Goal: Task Accomplishment & Management: Manage account settings

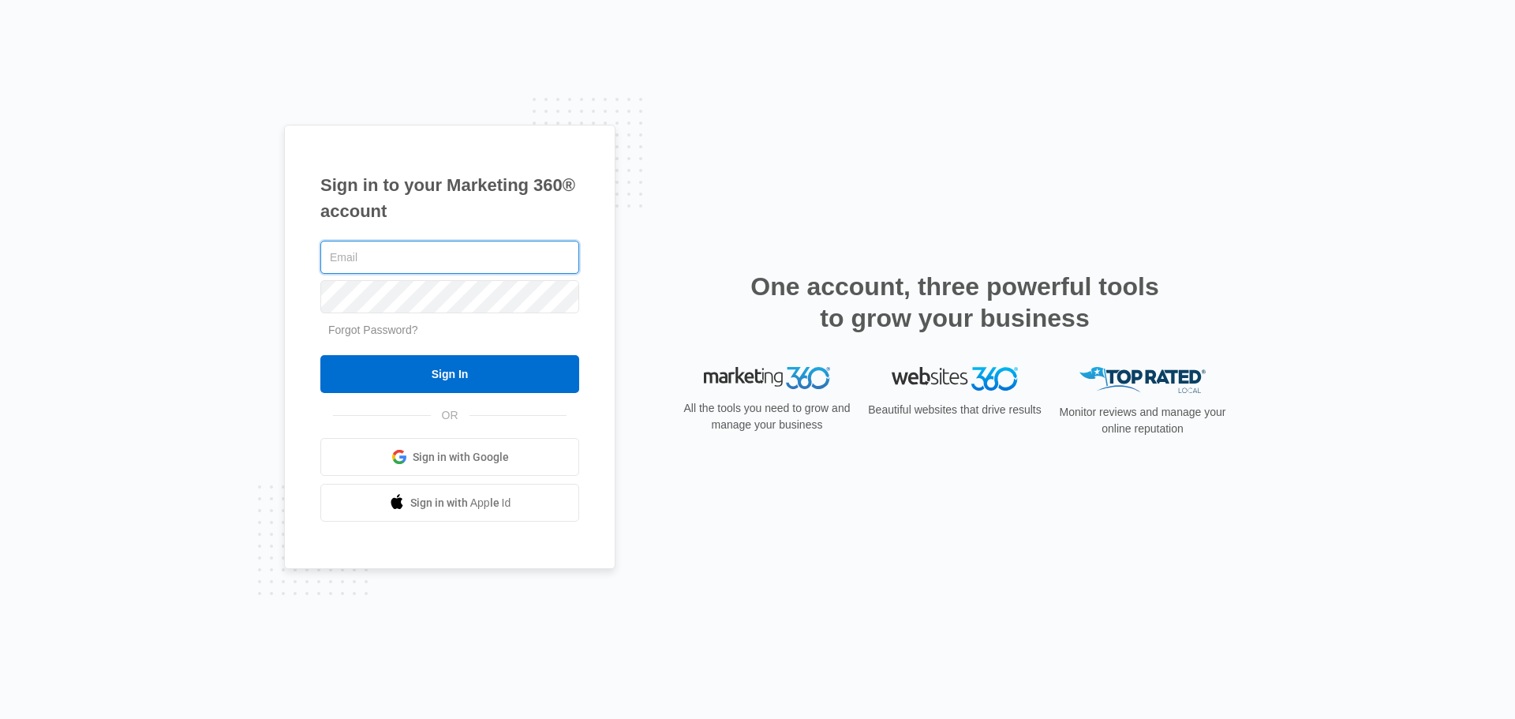
paste input "[PERSON_NAME][EMAIL_ADDRESS][DOMAIN_NAME]"
type input "[PERSON_NAME][EMAIL_ADDRESS][DOMAIN_NAME]"
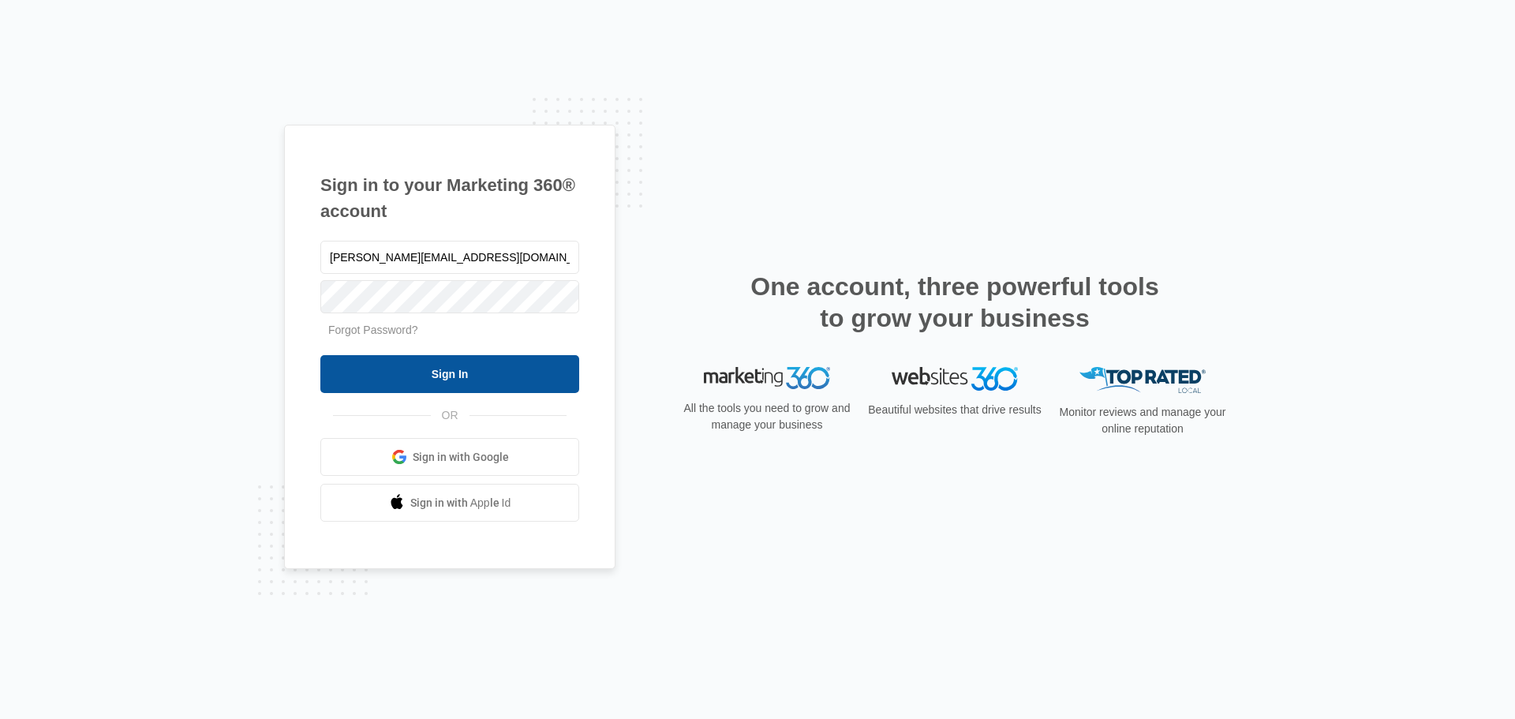
click at [544, 366] on input "Sign In" at bounding box center [449, 374] width 259 height 38
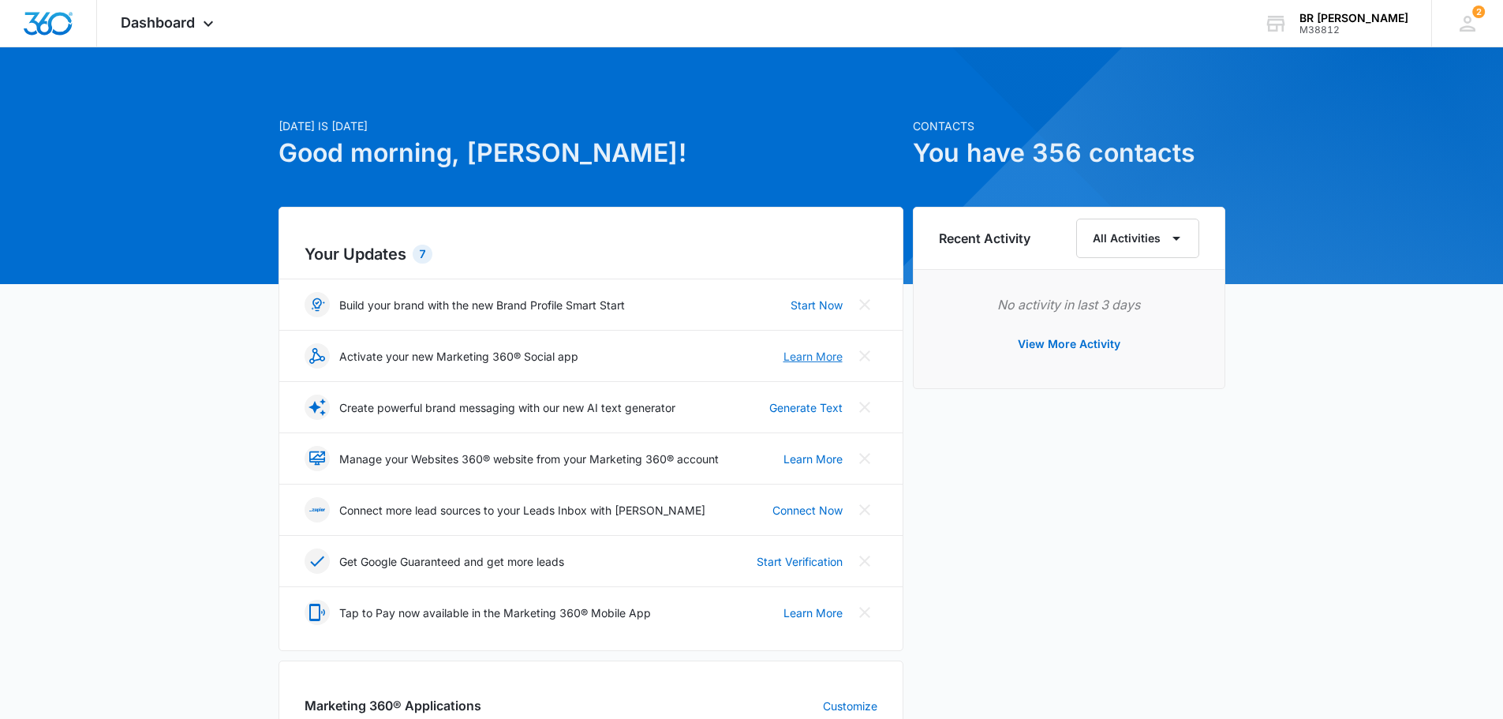
click at [796, 357] on link "Learn More" at bounding box center [813, 356] width 59 height 17
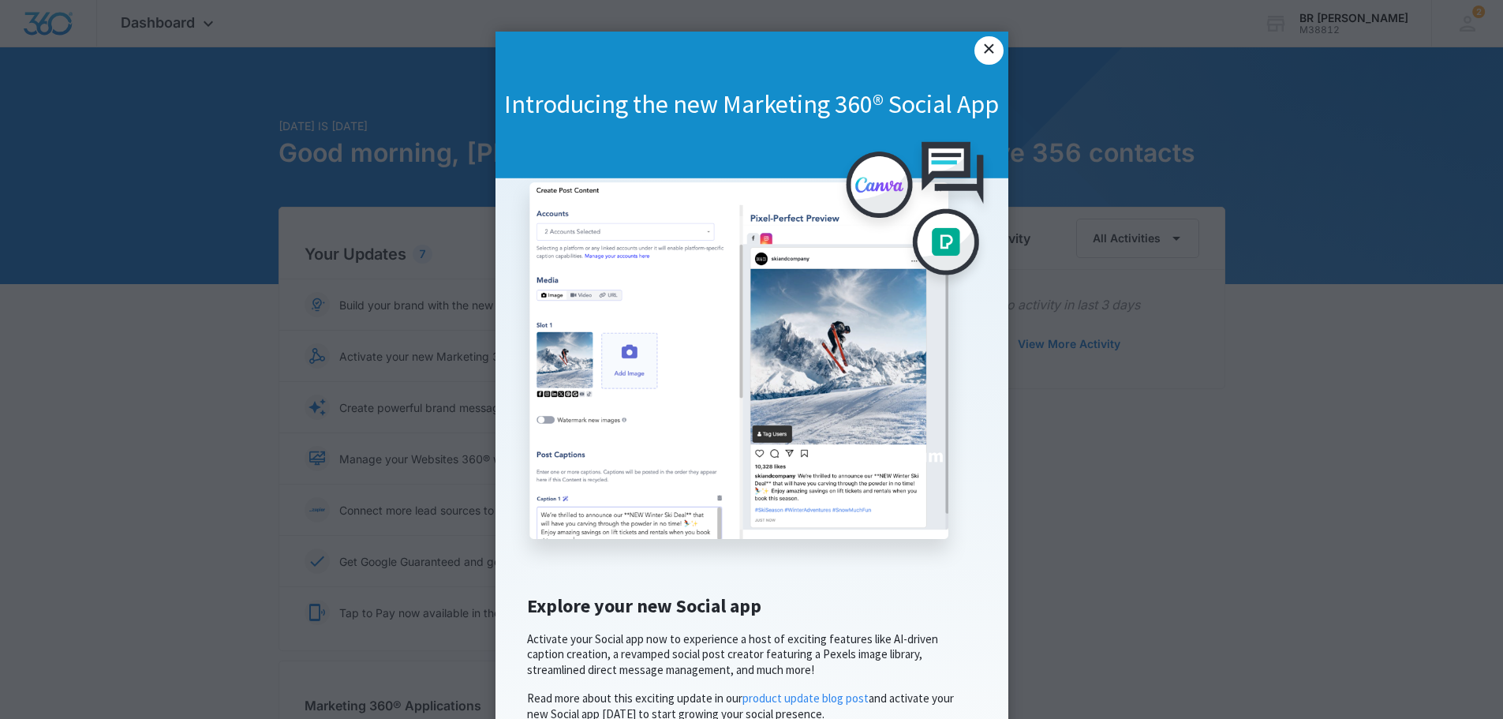
click at [980, 53] on link "×" at bounding box center [989, 50] width 28 height 28
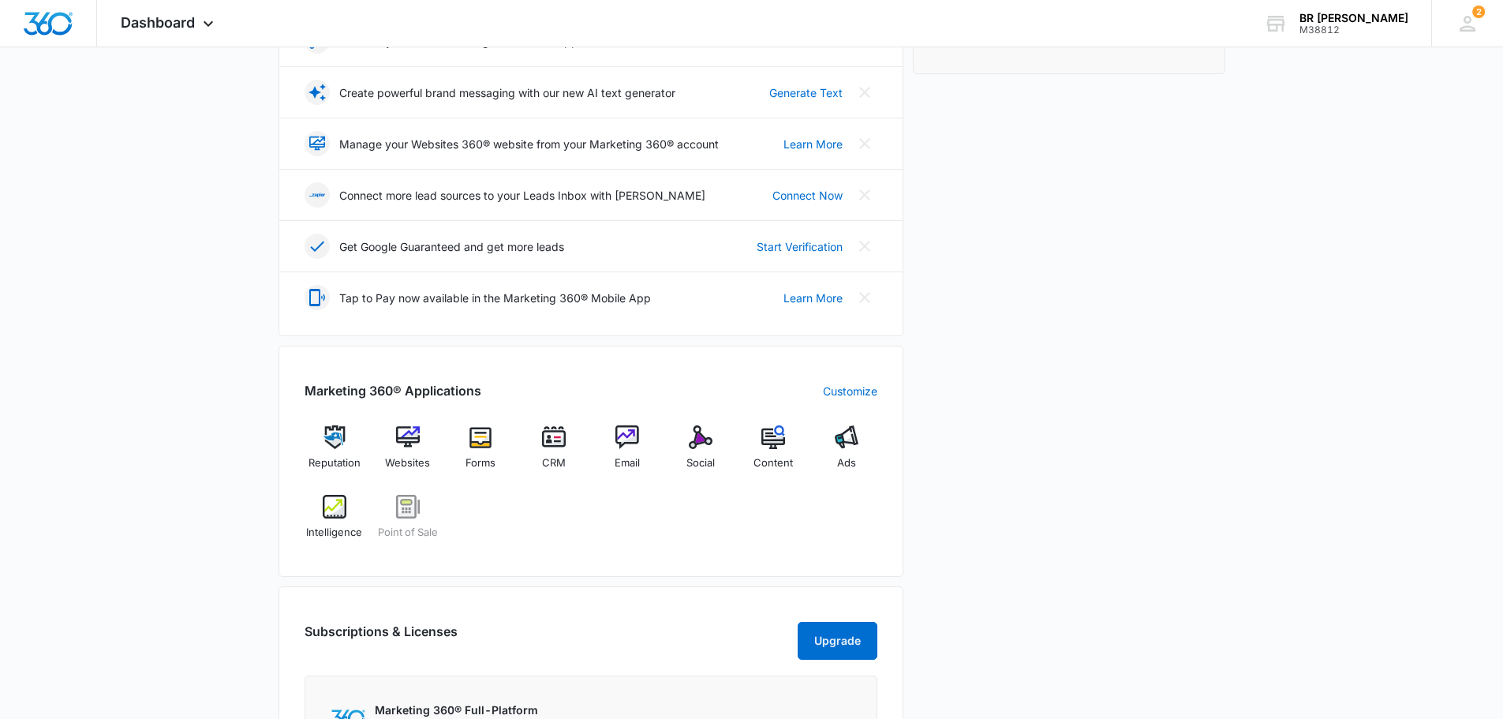
scroll to position [316, 0]
click at [694, 440] on img at bounding box center [701, 437] width 24 height 24
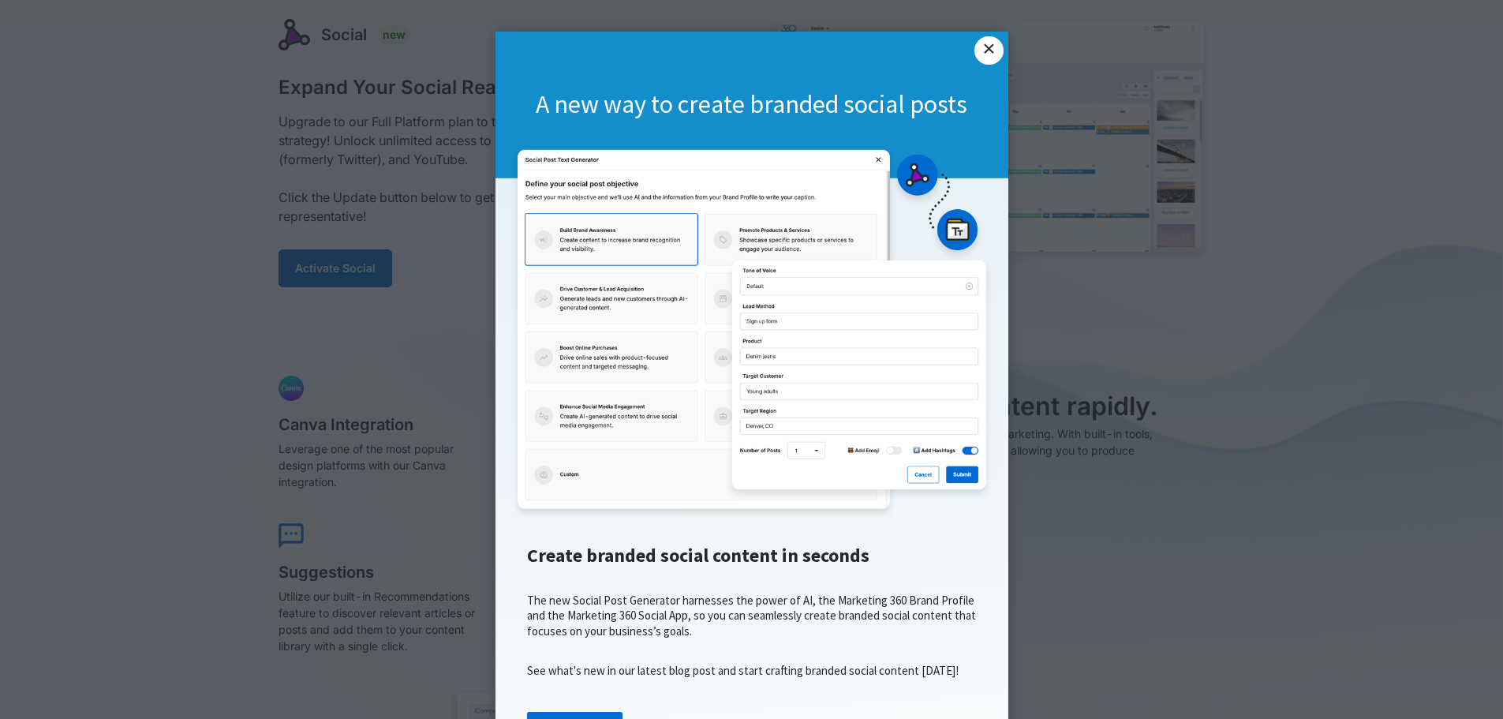
click at [990, 49] on link "×" at bounding box center [989, 50] width 28 height 28
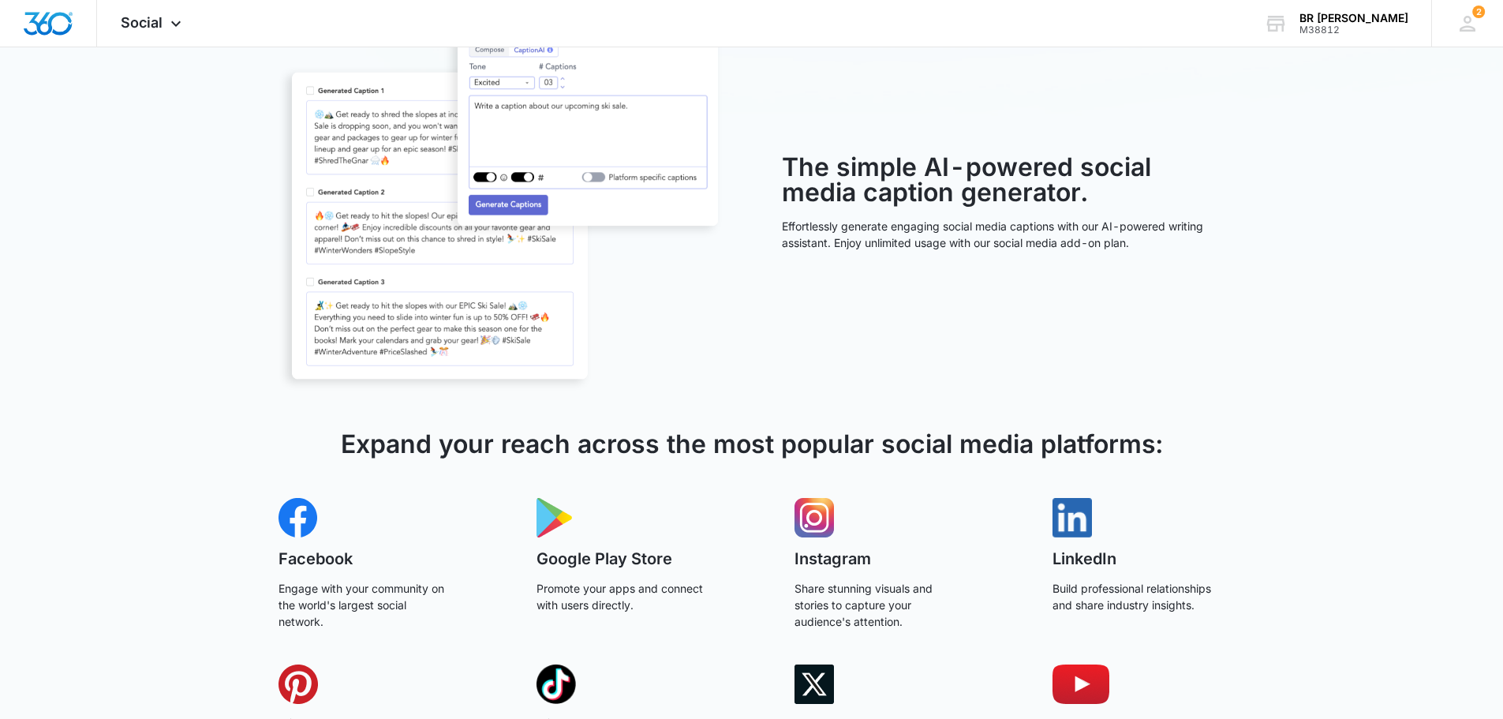
scroll to position [801, 0]
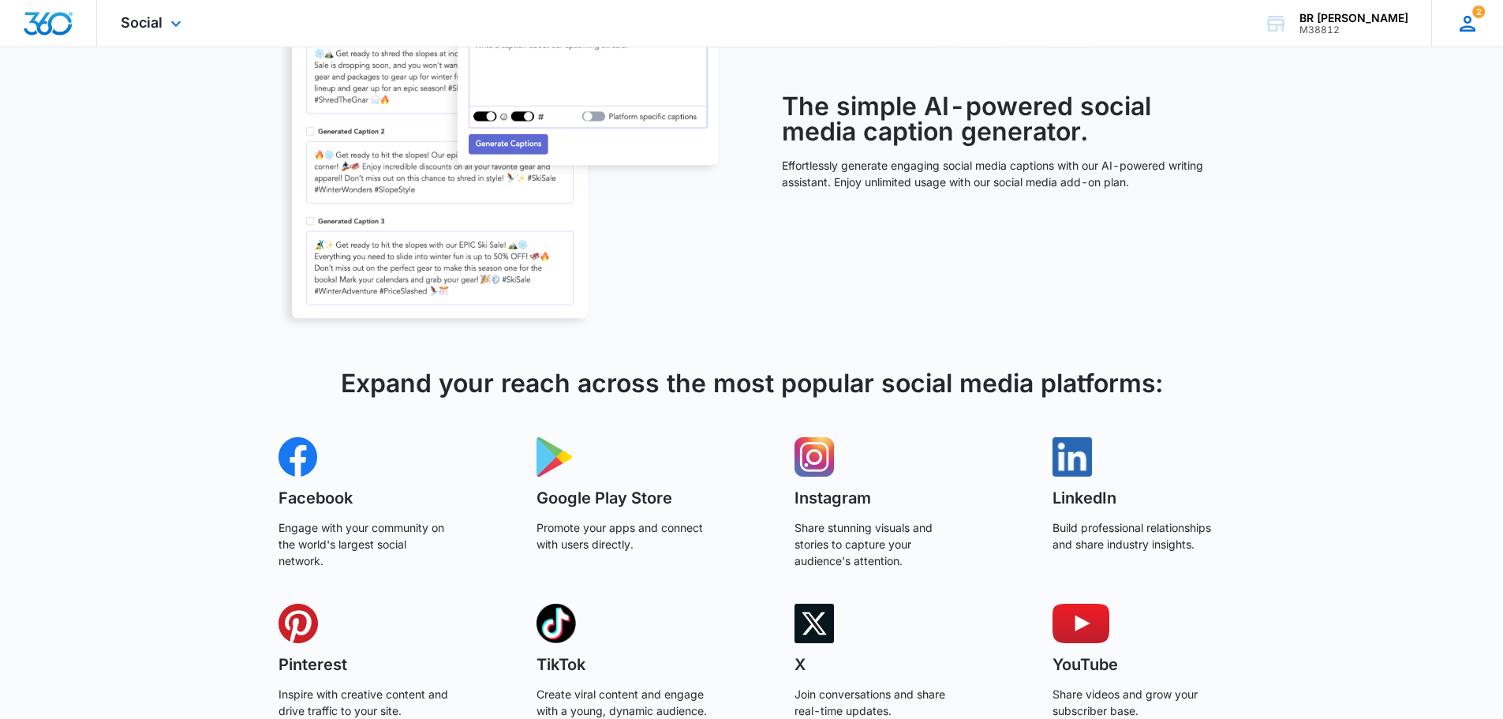
click at [1468, 24] on icon at bounding box center [1468, 24] width 24 height 24
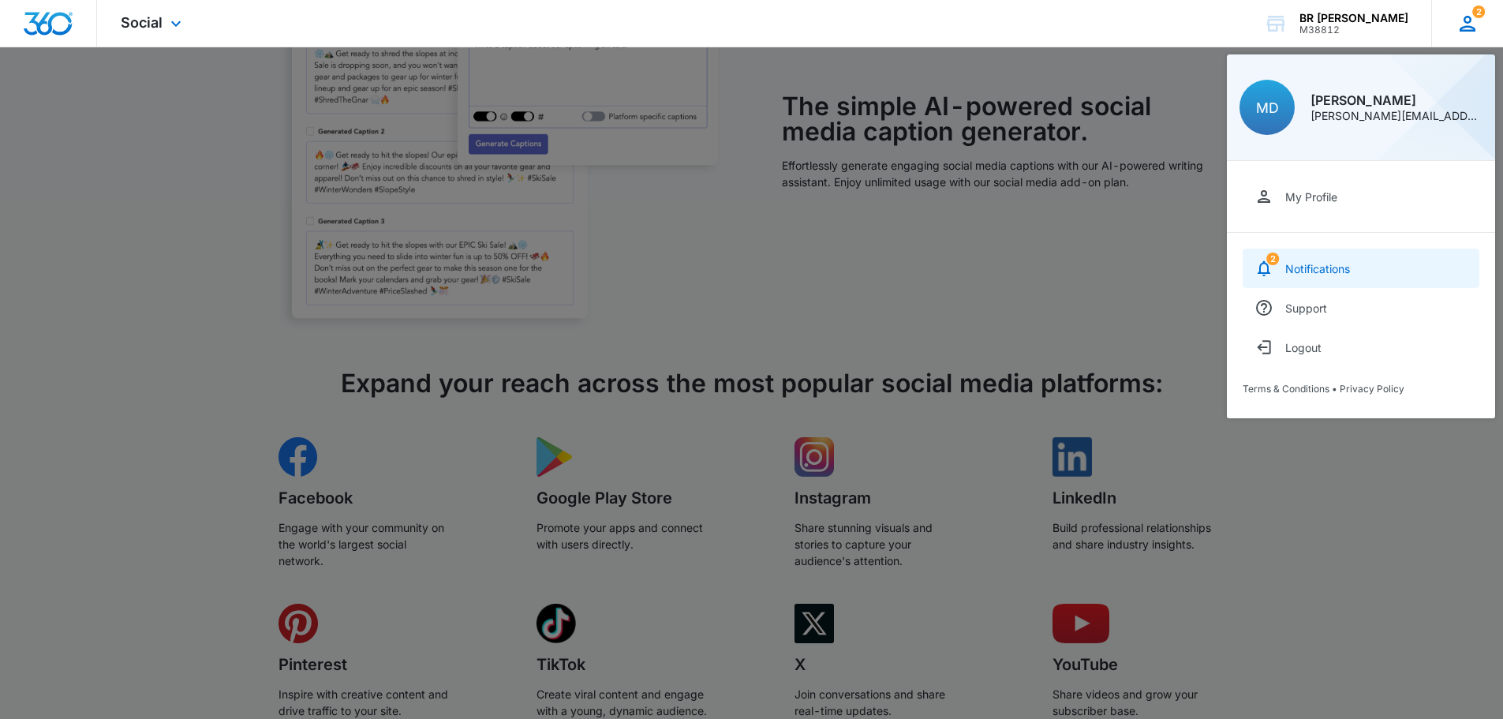
click at [1420, 268] on link "2 Notifications" at bounding box center [1361, 268] width 237 height 39
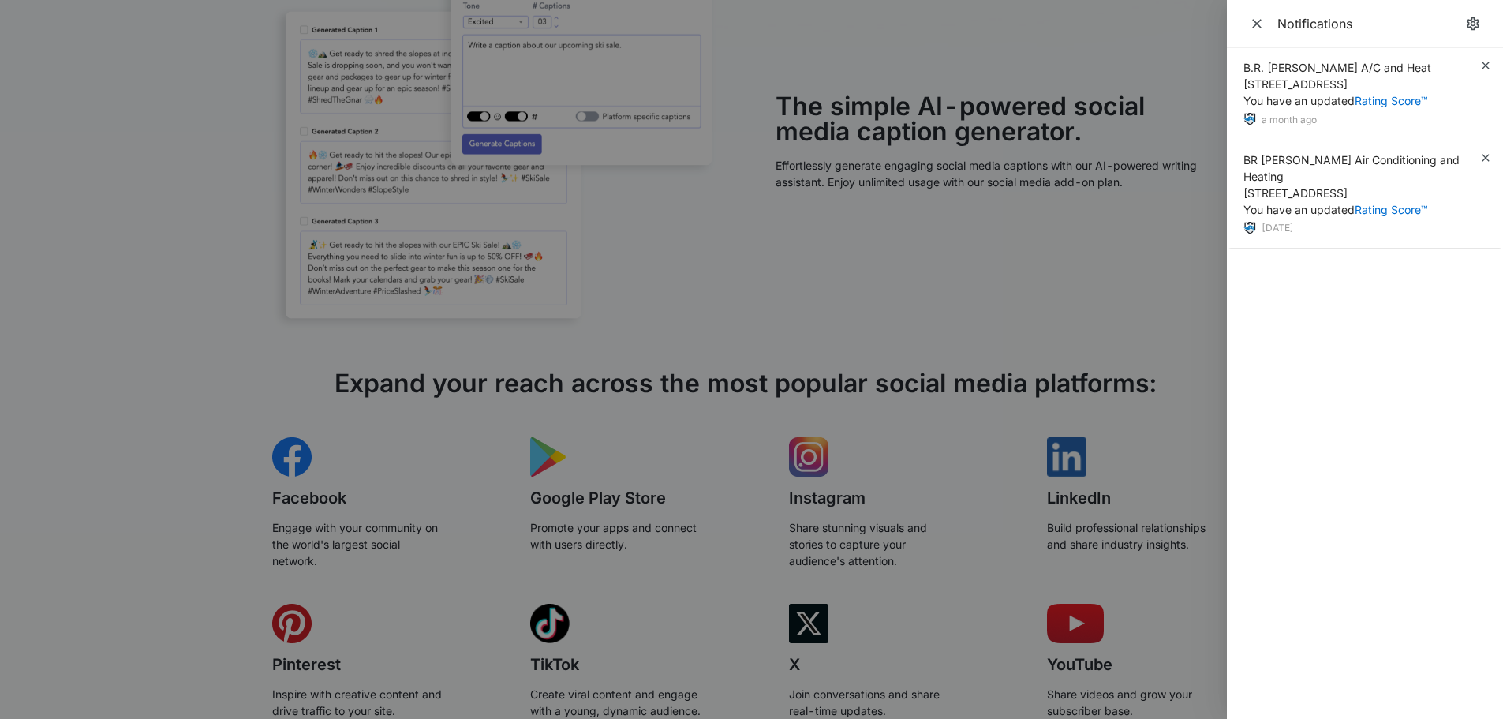
click at [1190, 265] on div at bounding box center [751, 359] width 1503 height 719
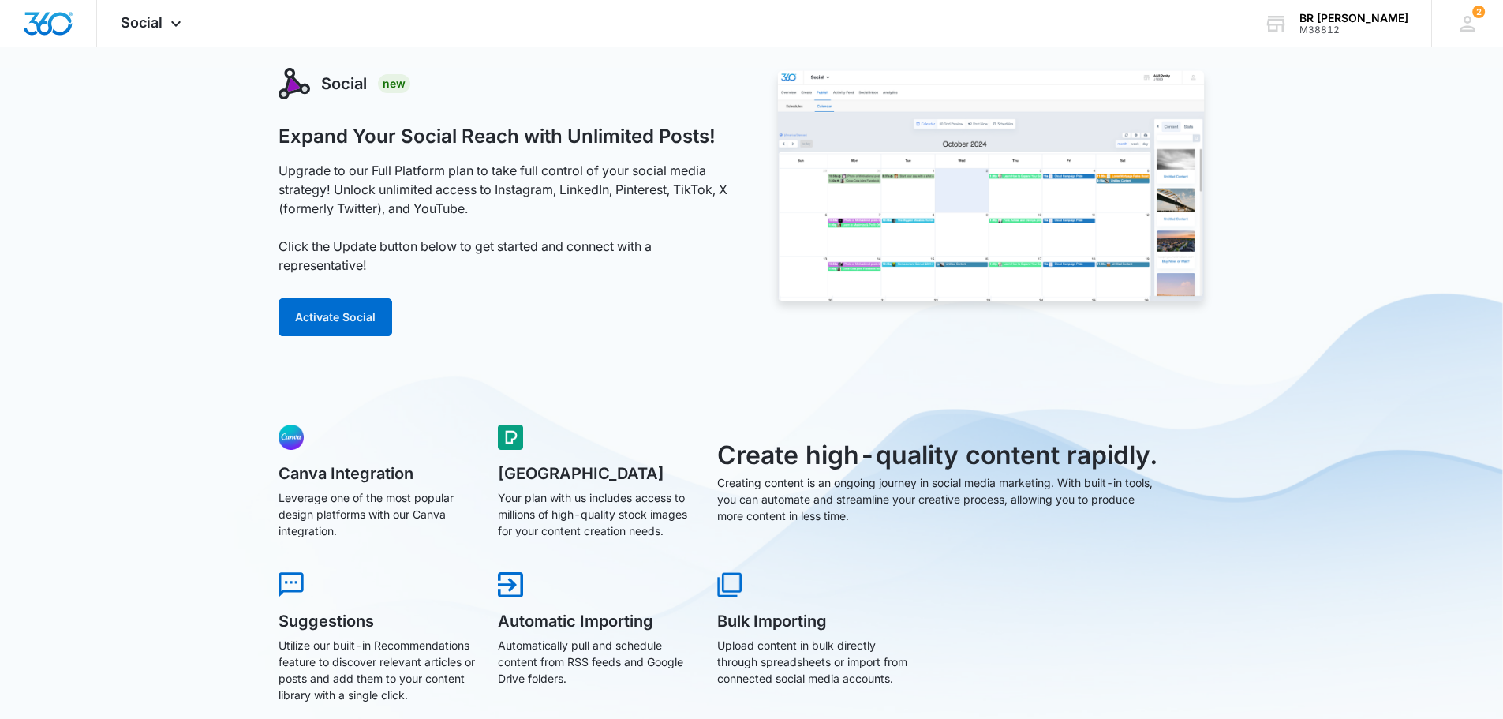
scroll to position [0, 0]
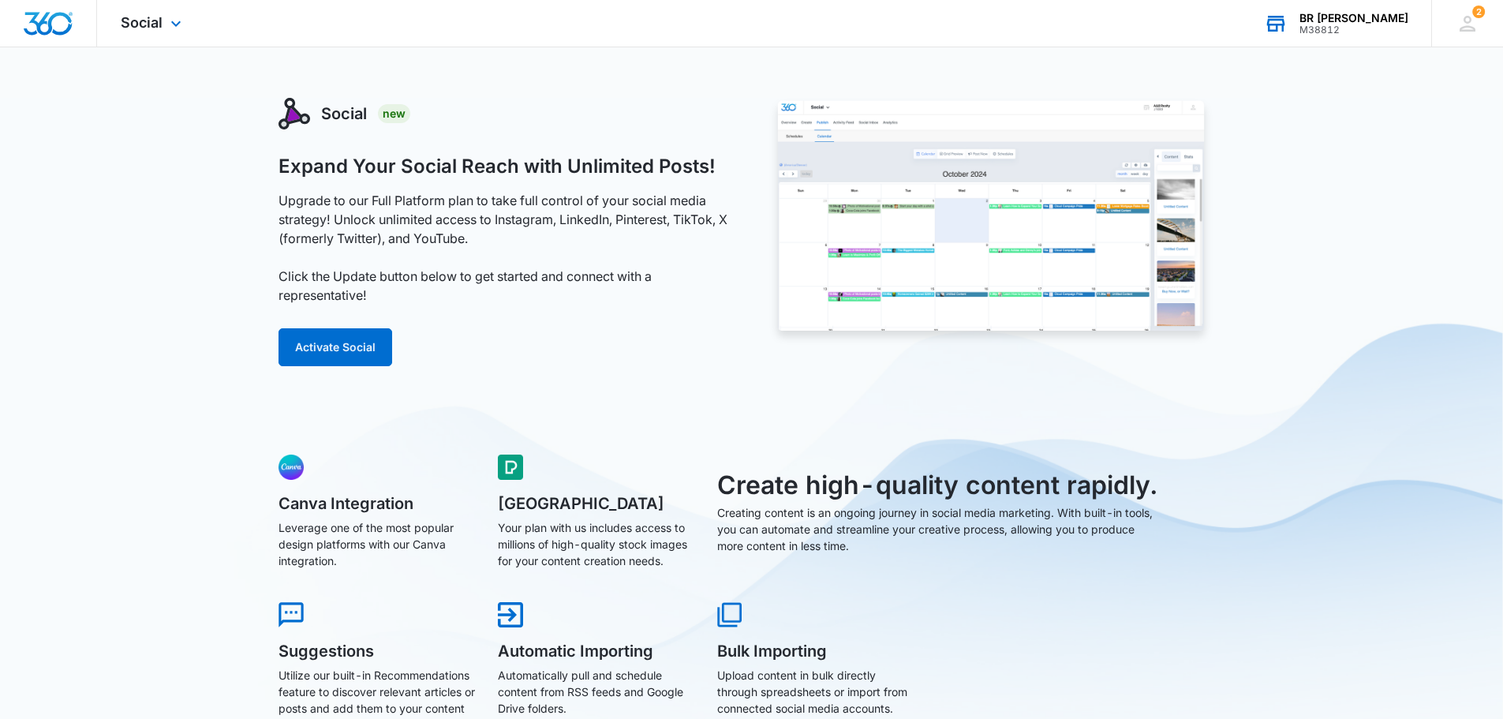
click at [1376, 26] on div "M38812" at bounding box center [1354, 29] width 109 height 11
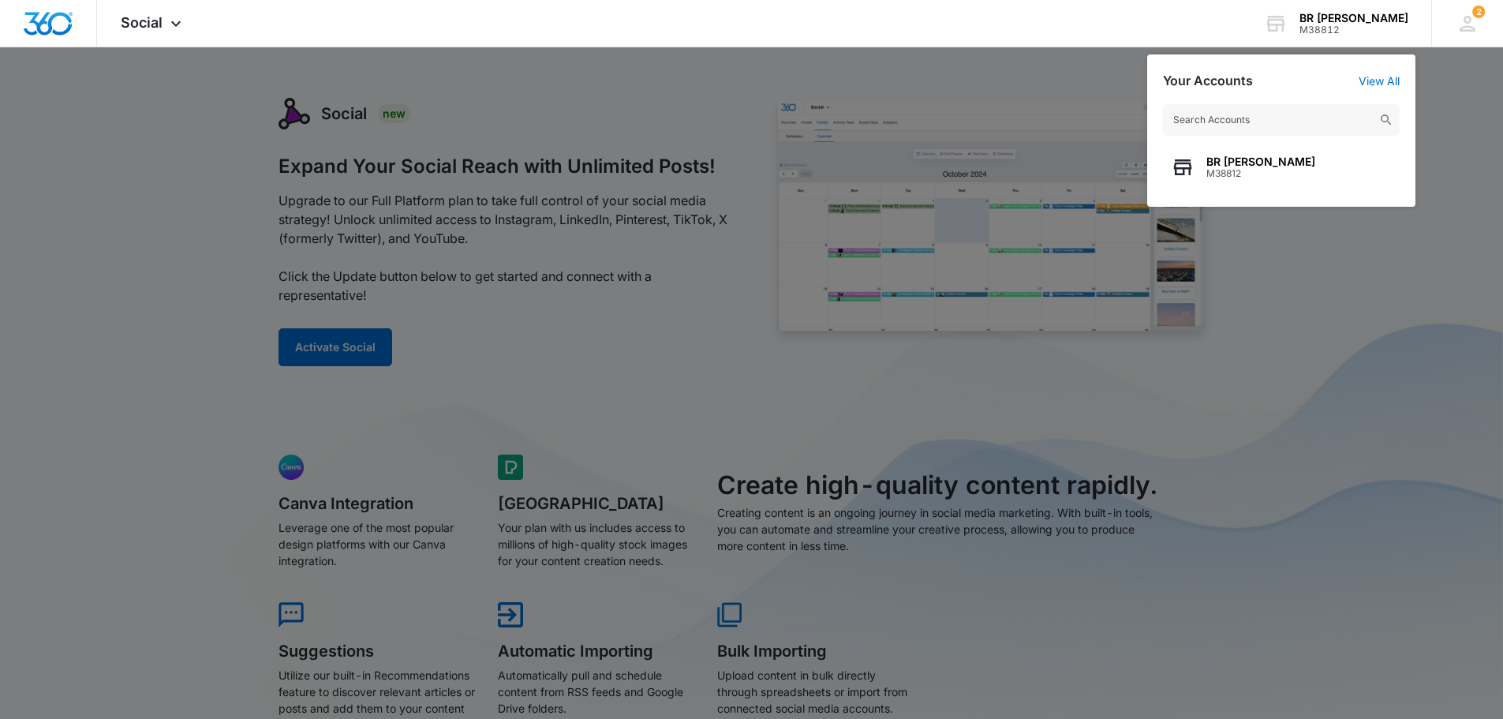
drag, startPoint x: 1351, startPoint y: 279, endPoint x: 1388, endPoint y: 219, distance: 70.5
click at [1352, 279] on div at bounding box center [751, 359] width 1503 height 719
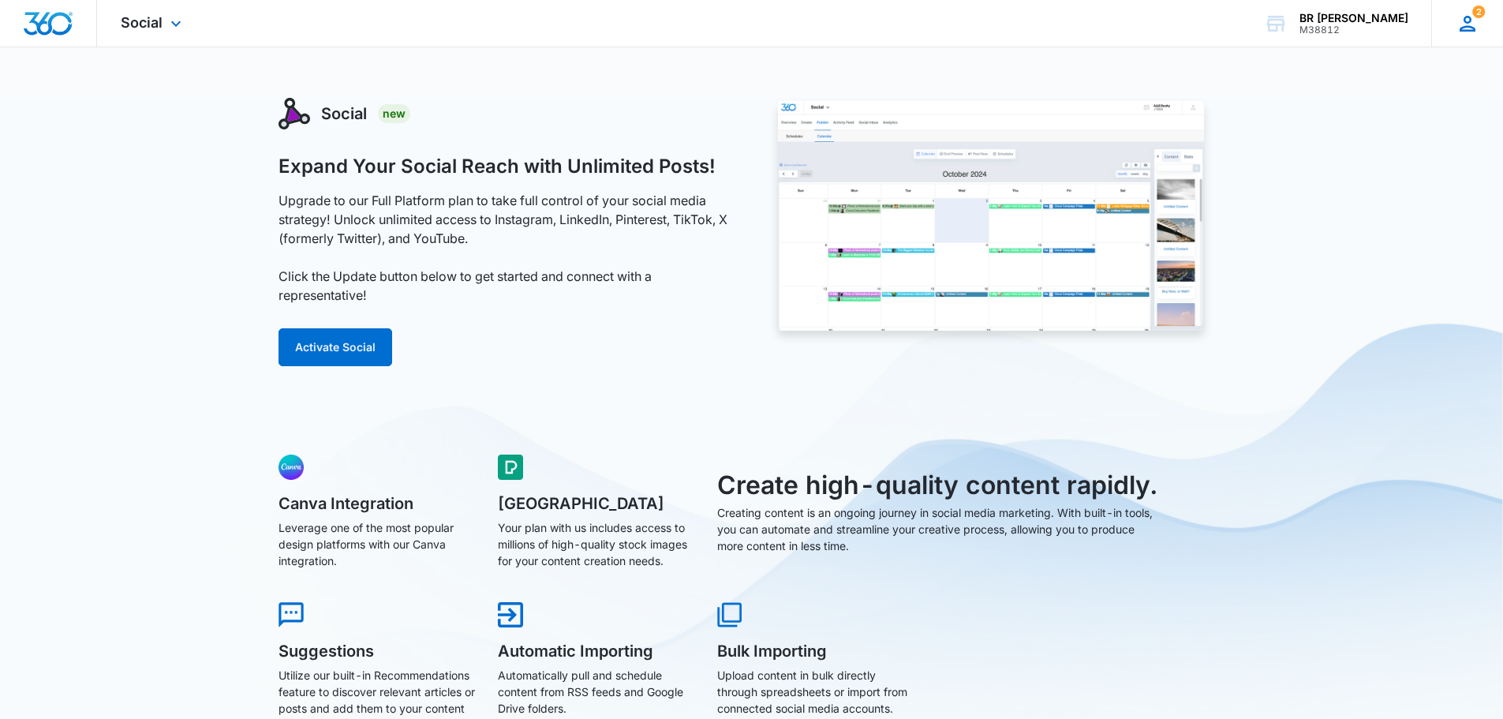
click at [1470, 24] on icon at bounding box center [1468, 24] width 24 height 24
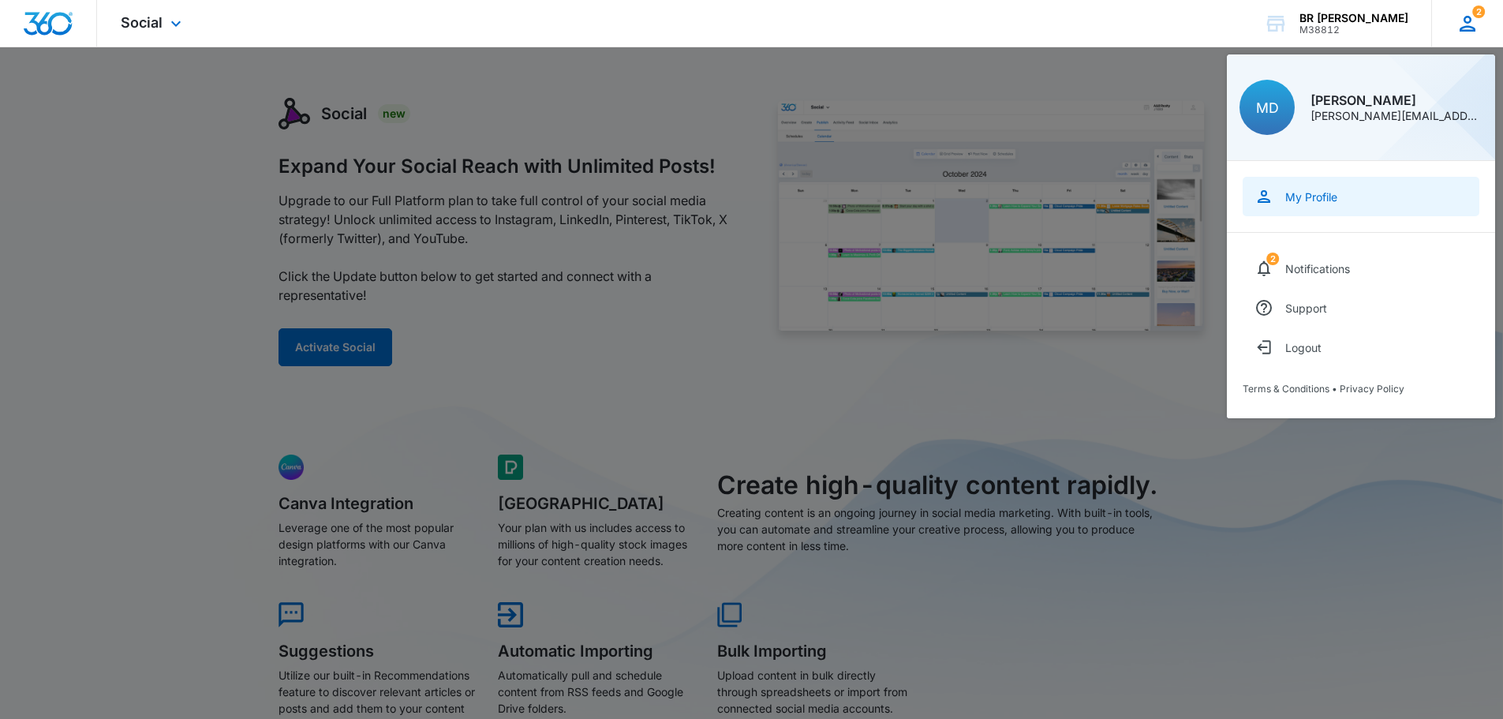
click at [1376, 199] on link "My Profile" at bounding box center [1361, 196] width 237 height 39
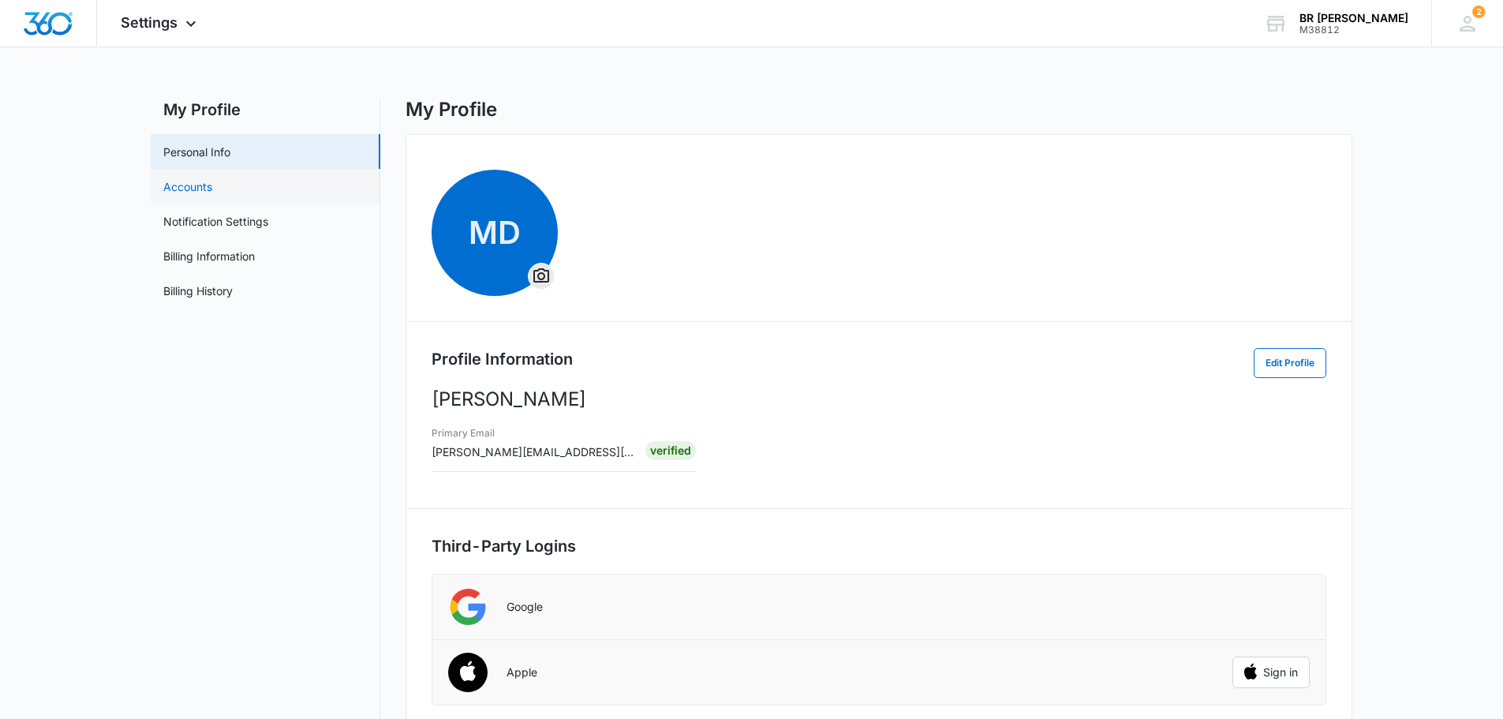
click at [212, 187] on link "Accounts" at bounding box center [187, 186] width 49 height 17
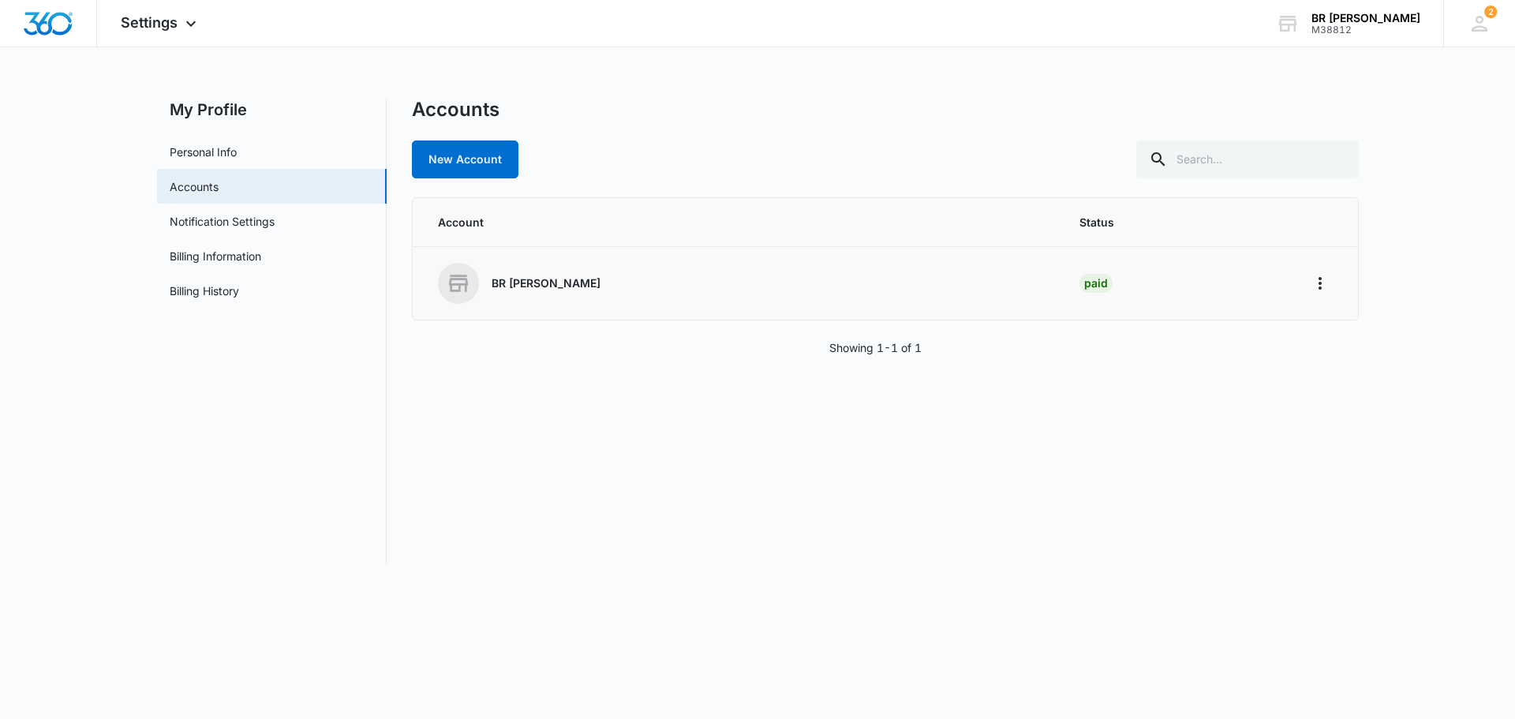
click at [1080, 288] on div "Paid" at bounding box center [1096, 283] width 33 height 19
click at [1320, 285] on icon "Home" at bounding box center [1320, 283] width 19 height 19
click at [1425, 282] on main "My Profile Personal Info Accounts Notification Settings Billing Information Bil…" at bounding box center [757, 341] width 1515 height 486
click at [1329, 291] on icon "Home" at bounding box center [1320, 283] width 19 height 19
click at [1337, 326] on div "Go to Dashboard" at bounding box center [1371, 327] width 88 height 11
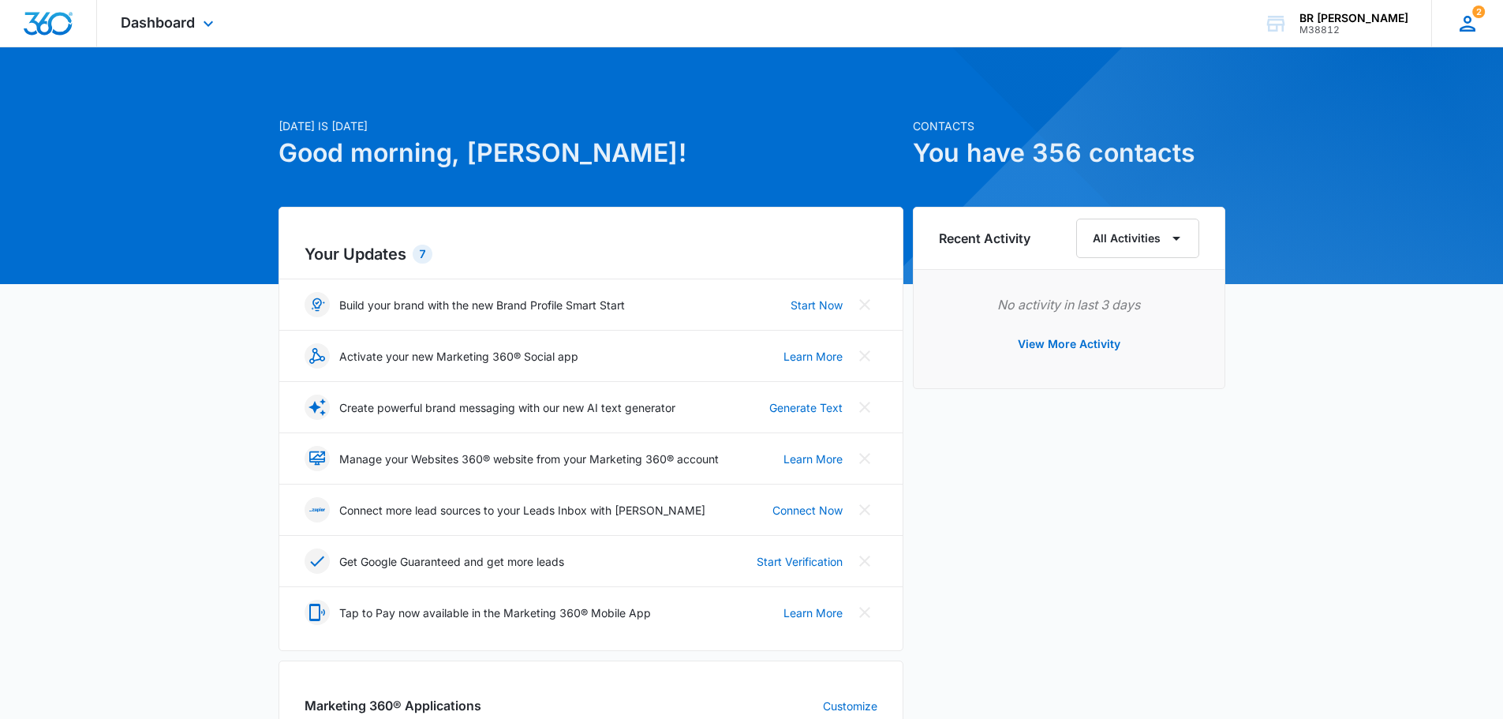
drag, startPoint x: 1454, startPoint y: 26, endPoint x: 1449, endPoint y: 35, distance: 9.9
click at [1453, 27] on div "2 MD [PERSON_NAME] [PERSON_NAME][EMAIL_ADDRESS][DOMAIN_NAME] My Profile 2 Notif…" at bounding box center [1468, 23] width 72 height 47
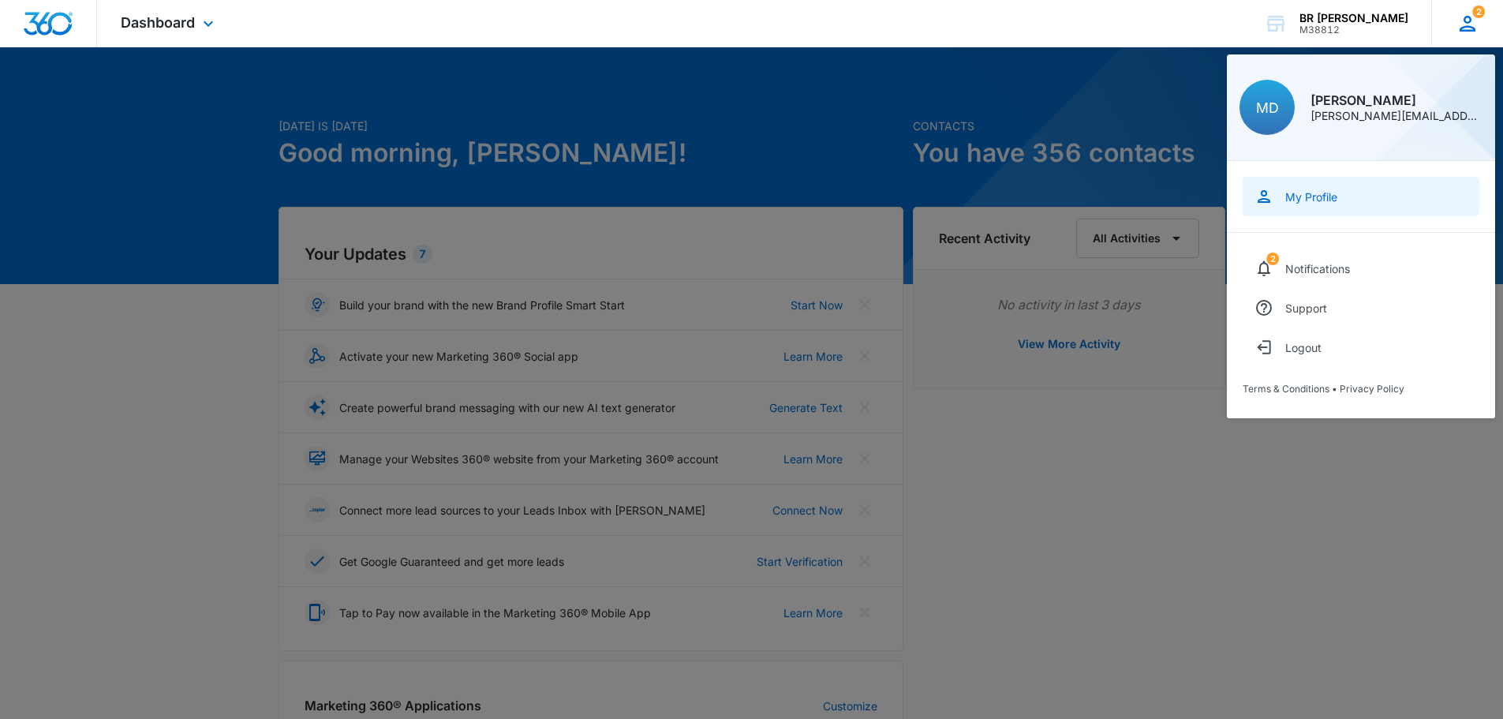
click at [1391, 199] on link "My Profile" at bounding box center [1361, 196] width 237 height 39
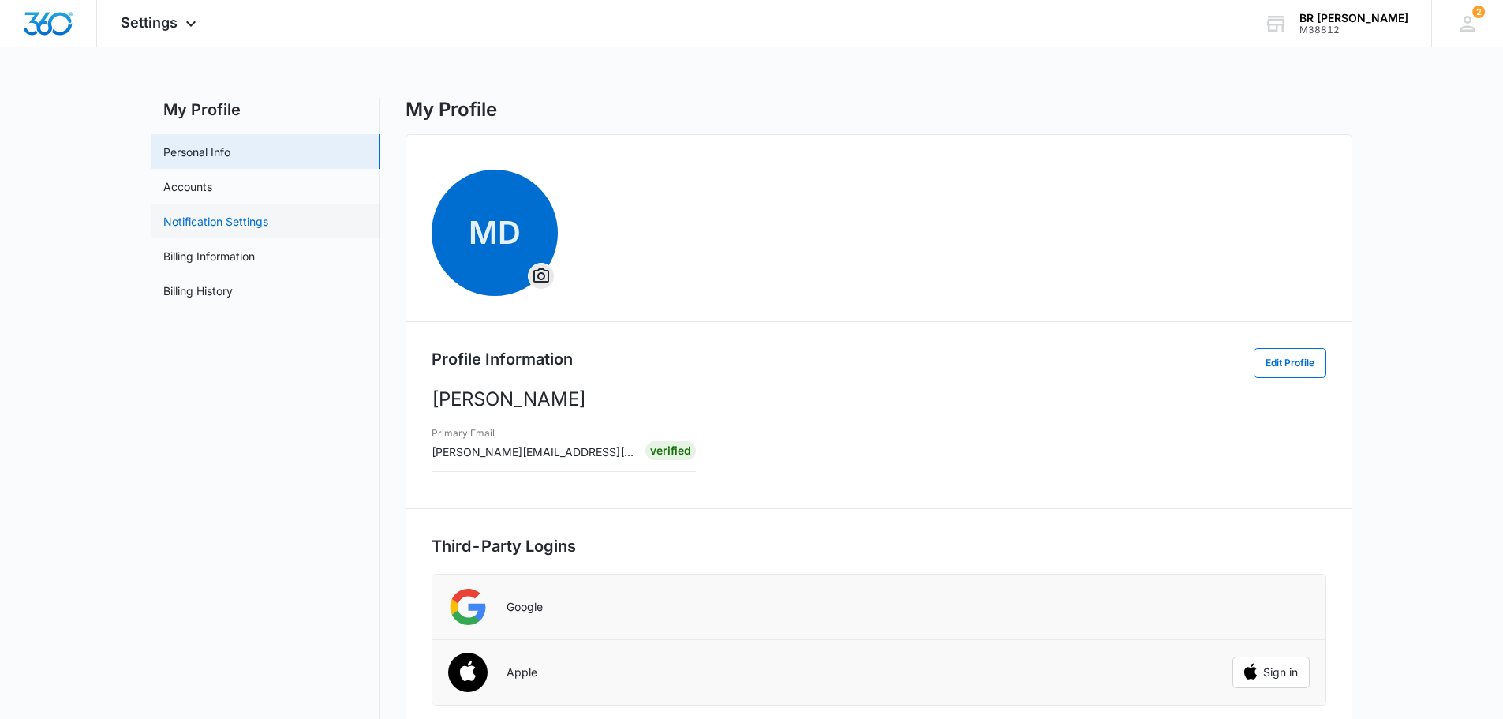
click at [268, 215] on link "Notification Settings" at bounding box center [215, 221] width 105 height 17
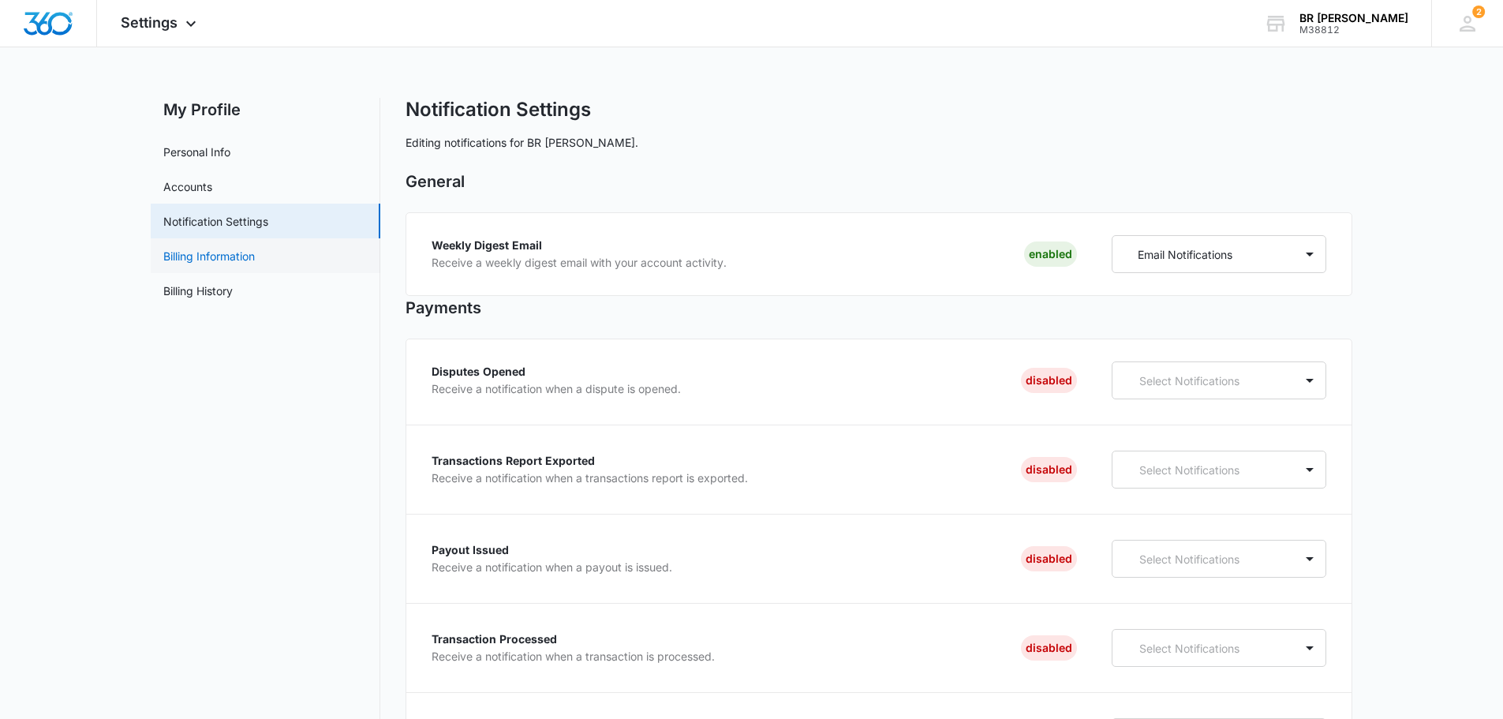
click at [255, 264] on link "Billing Information" at bounding box center [209, 256] width 92 height 17
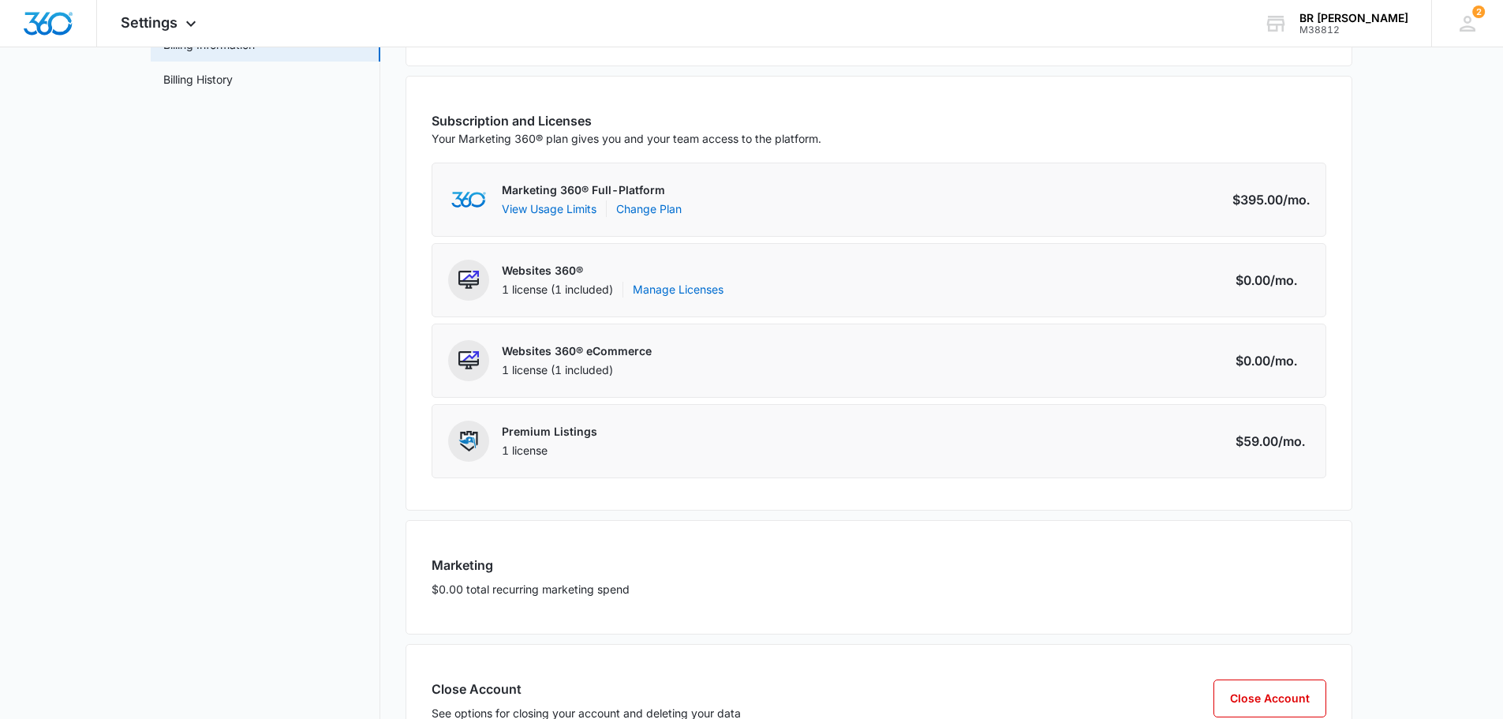
scroll to position [122, 0]
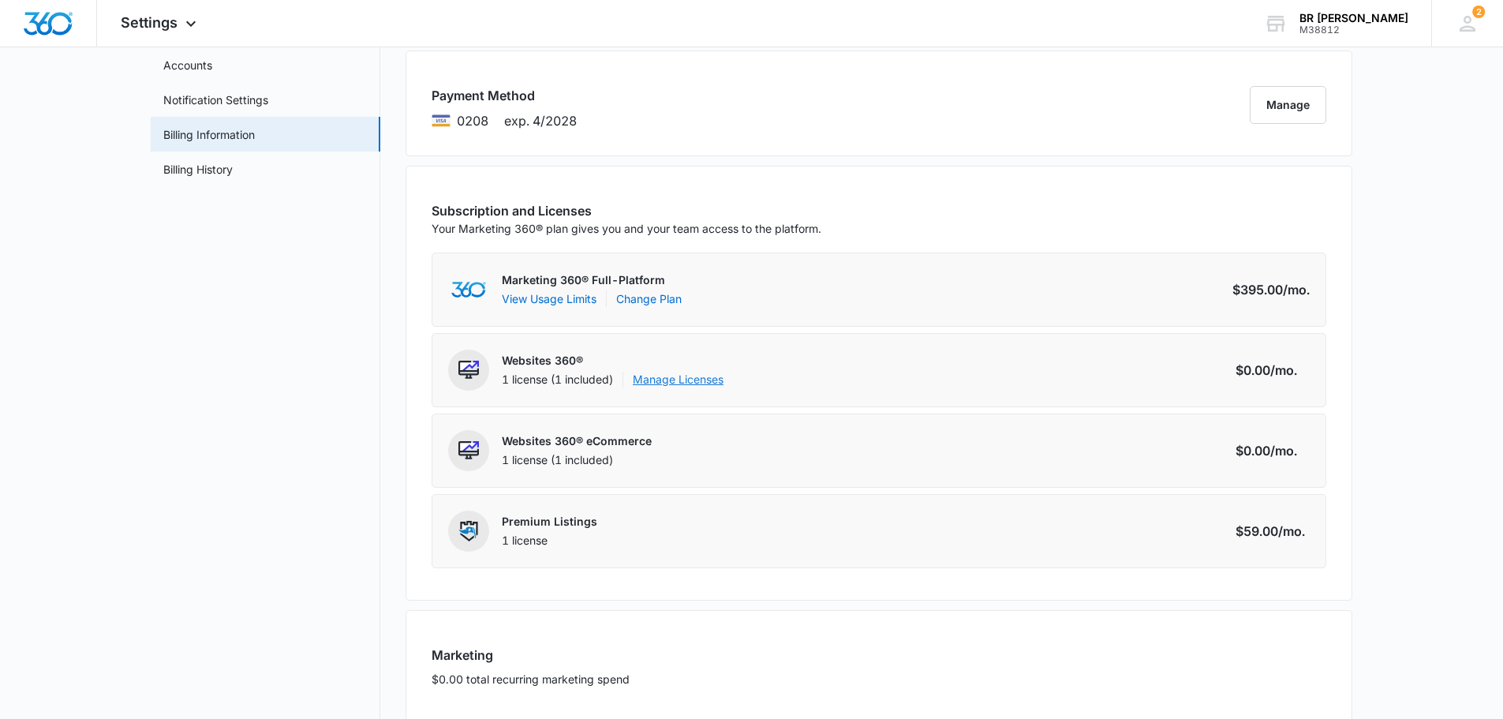
click at [686, 385] on link "Manage Licenses" at bounding box center [678, 380] width 91 height 16
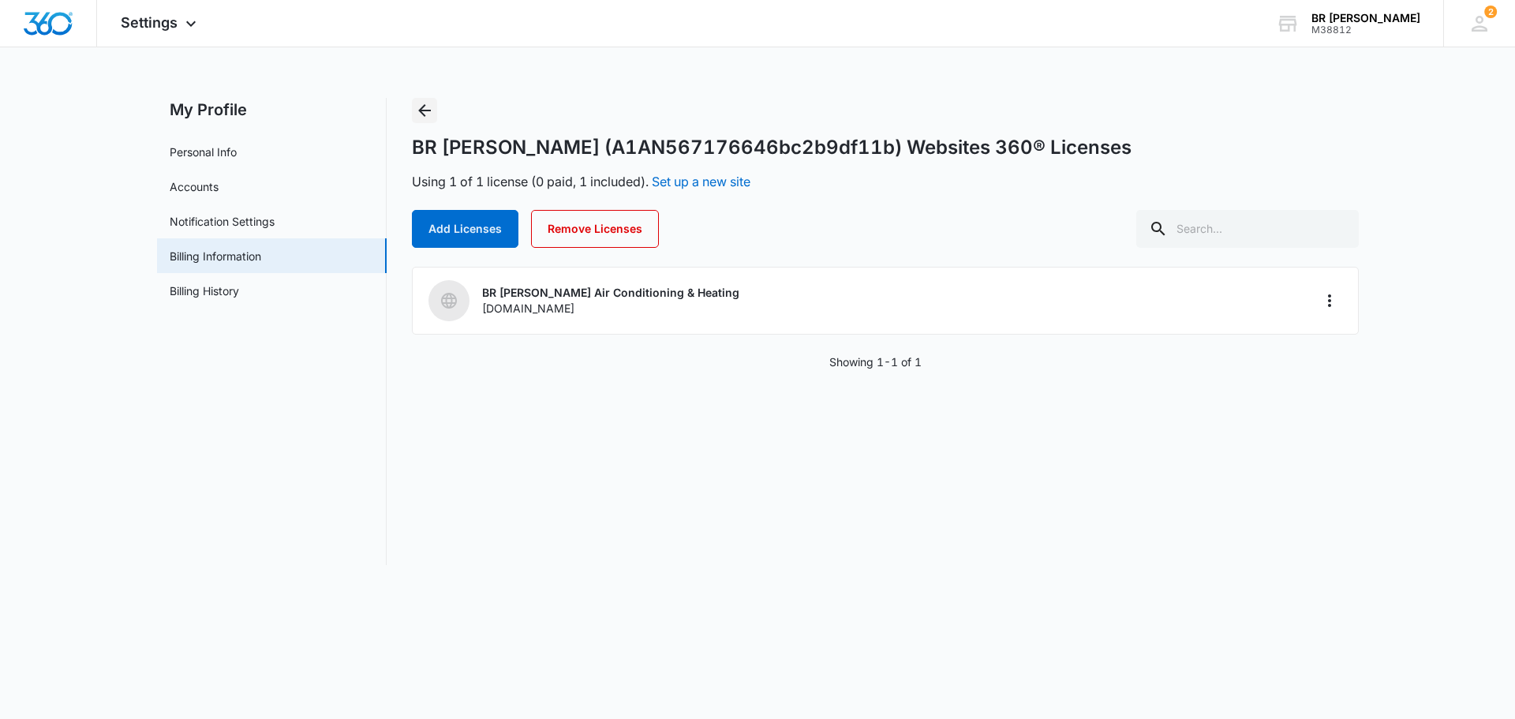
click at [418, 107] on icon "Back" at bounding box center [424, 110] width 19 height 19
